Goal: Register for event/course

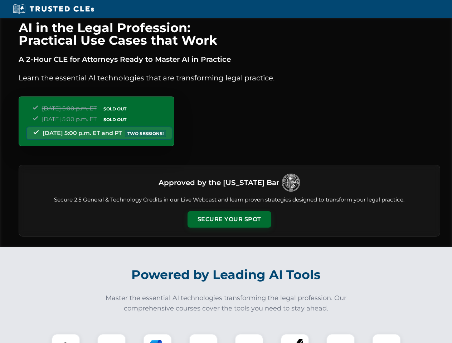
click at [229, 220] on button "Secure Your Spot" at bounding box center [229, 219] width 84 height 16
click at [66, 339] on img at bounding box center [65, 348] width 21 height 21
click at [112, 339] on div at bounding box center [111, 348] width 29 height 29
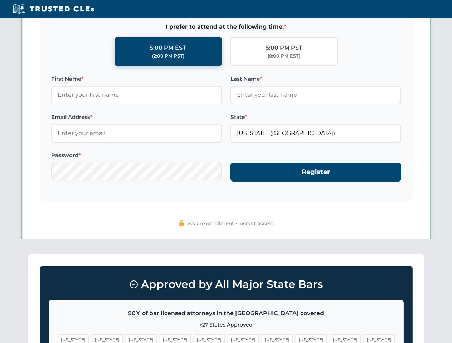
click at [329, 339] on span "[US_STATE]" at bounding box center [344, 340] width 31 height 10
